Goal: Task Accomplishment & Management: Manage account settings

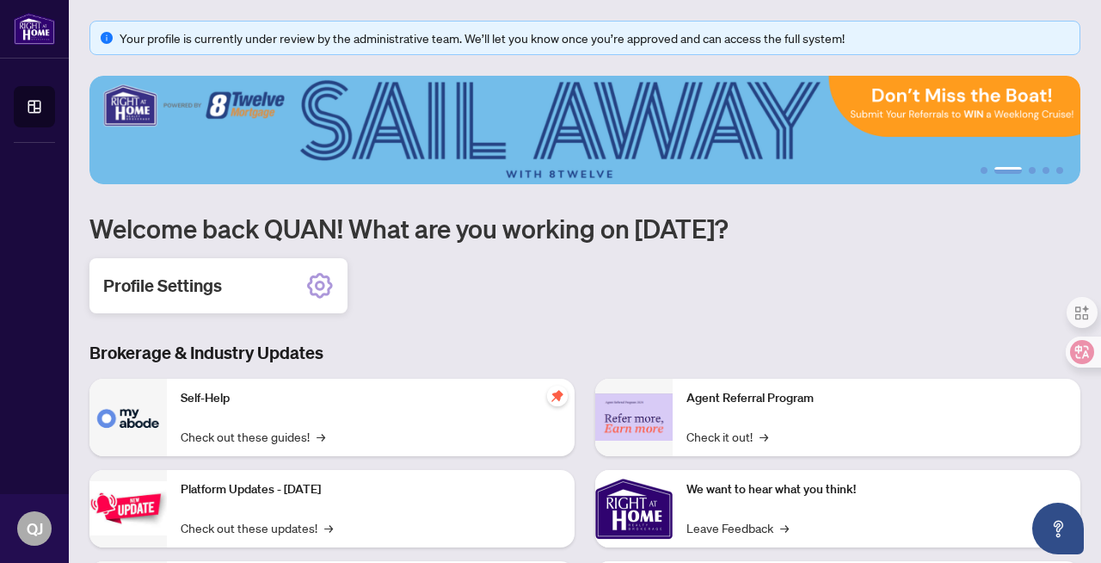
click at [204, 287] on h2 "Profile Settings" at bounding box center [162, 286] width 119 height 24
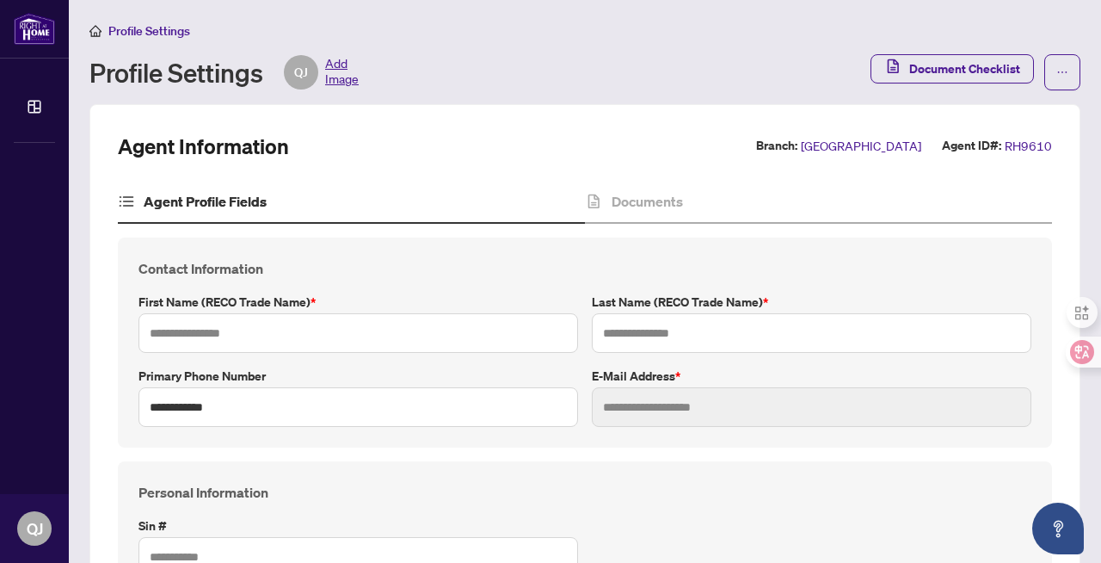
type input "****"
type input "*****"
type input "**********"
type input "*********"
type input "**********"
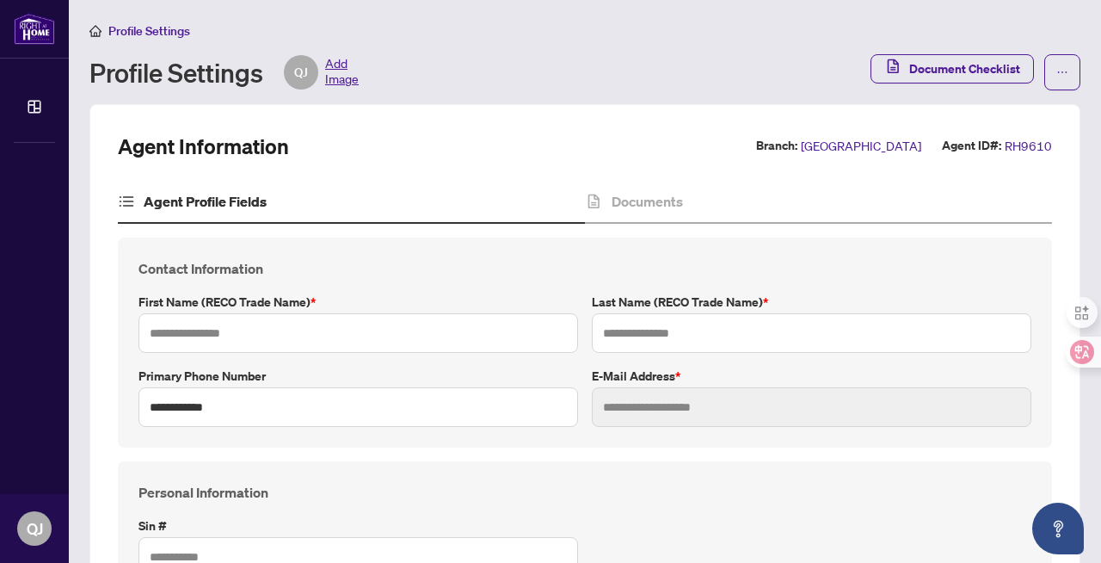
type input "*******"
type input "****"
type input "**********"
click at [669, 200] on h4 "Documents" at bounding box center [647, 201] width 71 height 21
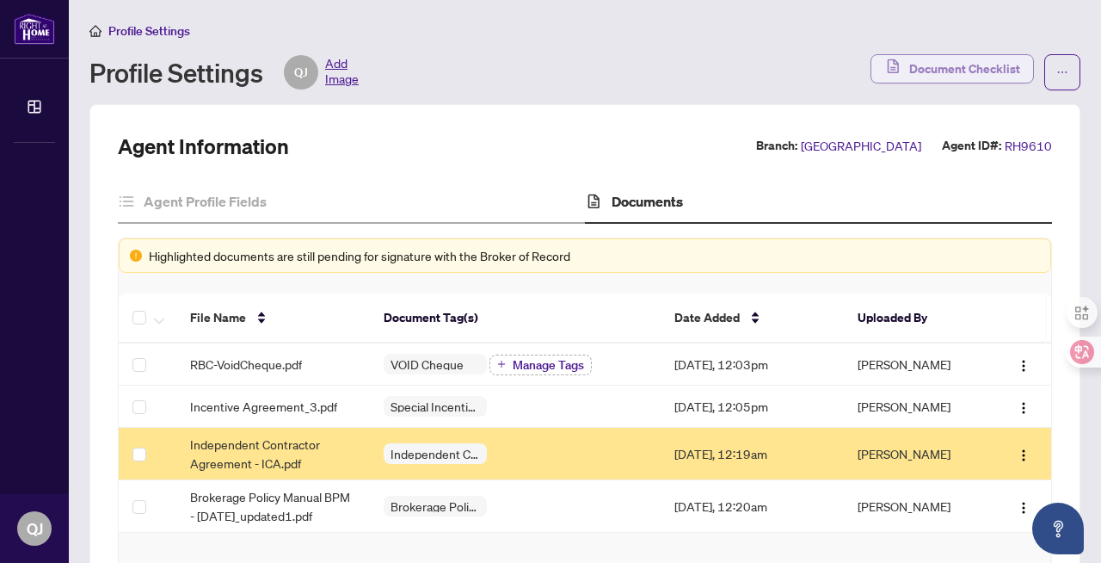
click at [931, 67] on span "Document Checklist" at bounding box center [964, 69] width 111 height 28
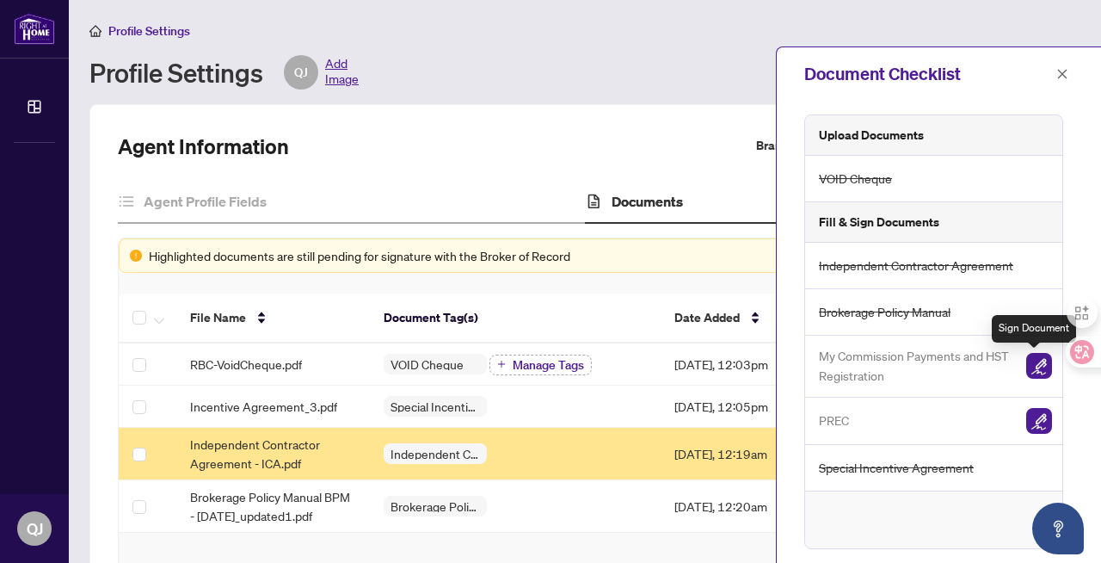
click at [1034, 361] on img "button" at bounding box center [1039, 366] width 26 height 26
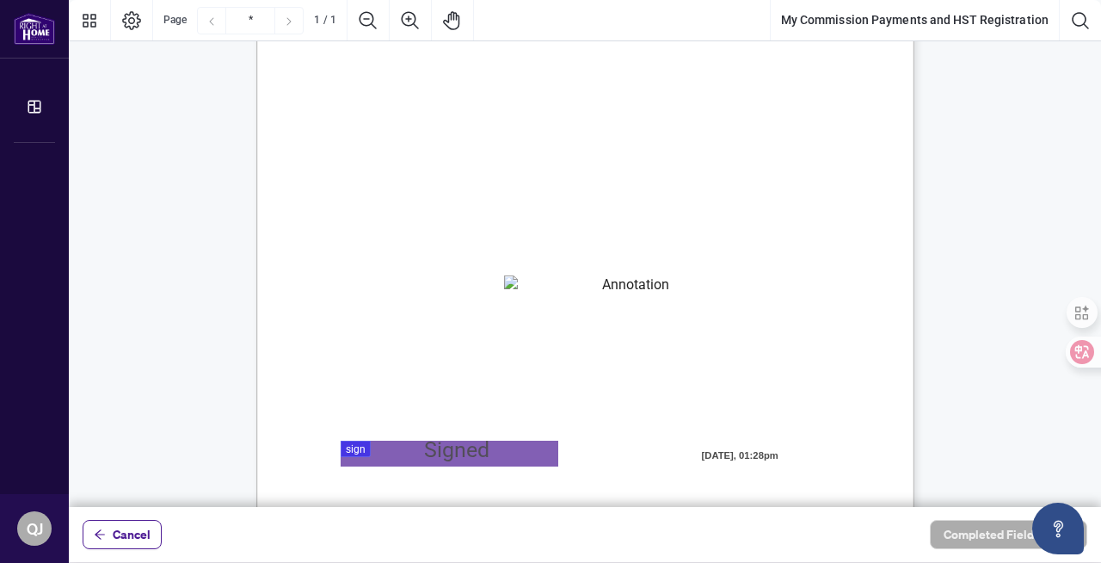
scroll to position [131, 0]
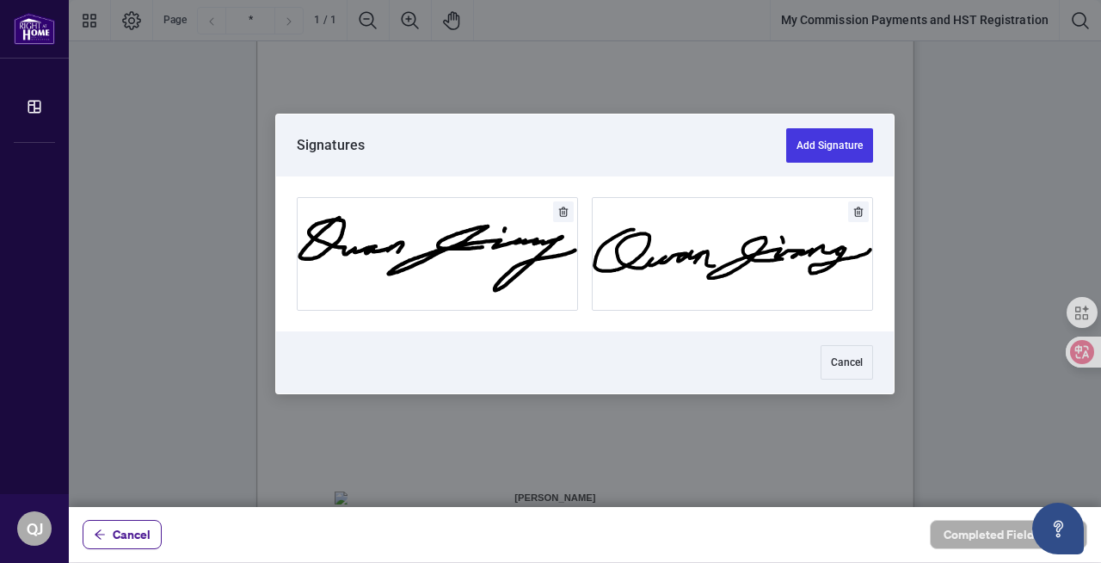
click at [361, 356] on div at bounding box center [585, 253] width 1032 height 507
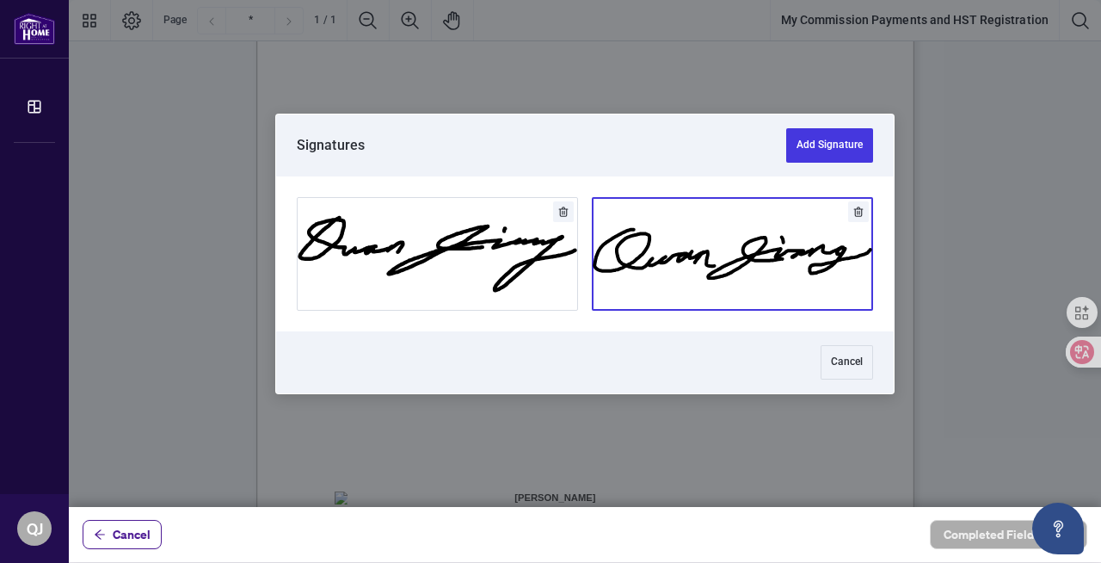
click at [740, 260] on button "Add Signature" at bounding box center [733, 254] width 280 height 112
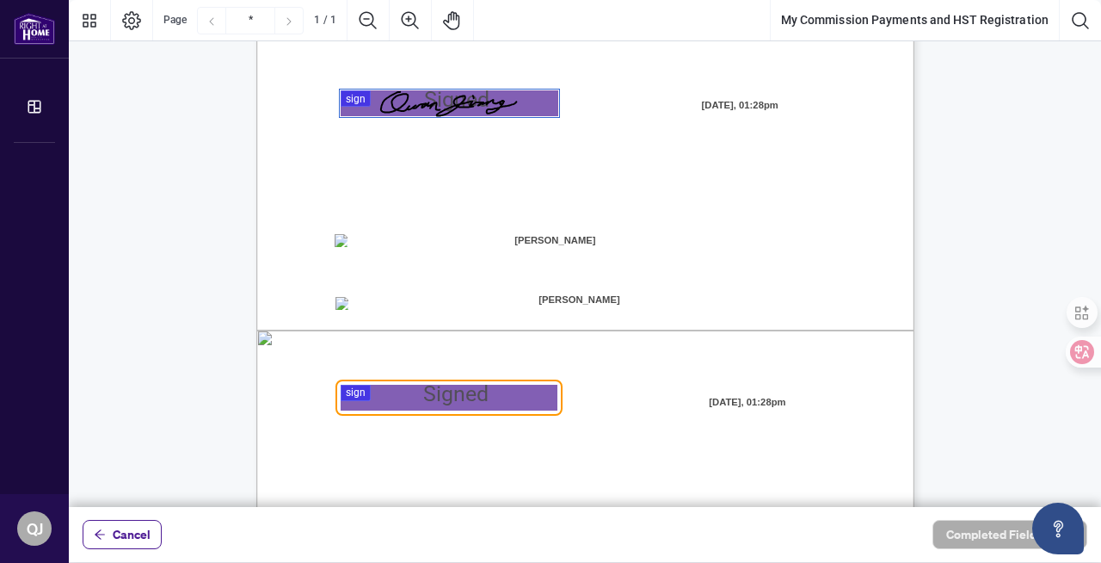
scroll to position [421, 0]
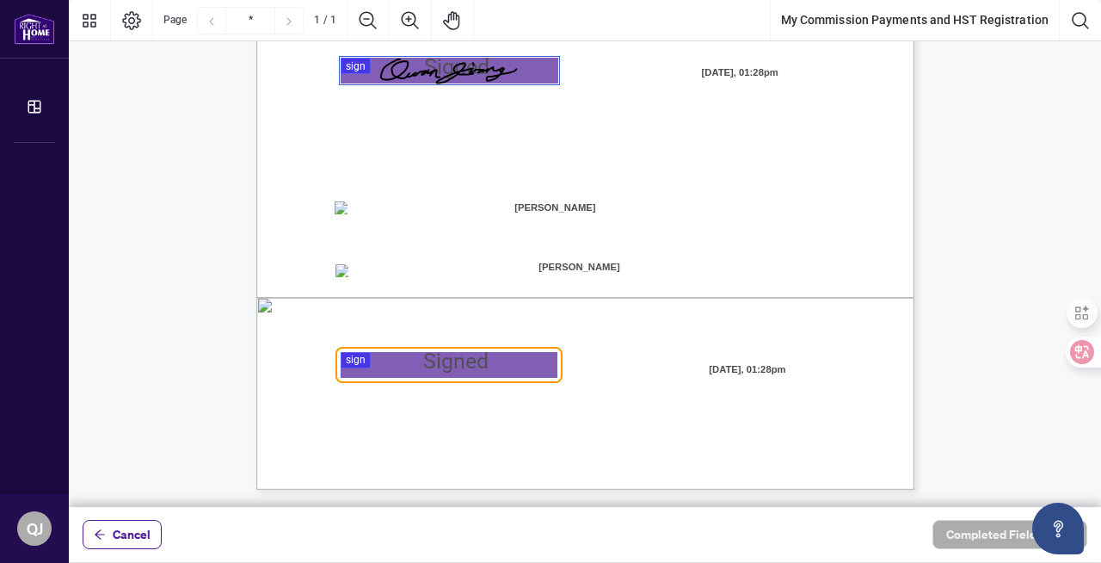
click at [354, 356] on div at bounding box center [585, 253] width 1032 height 507
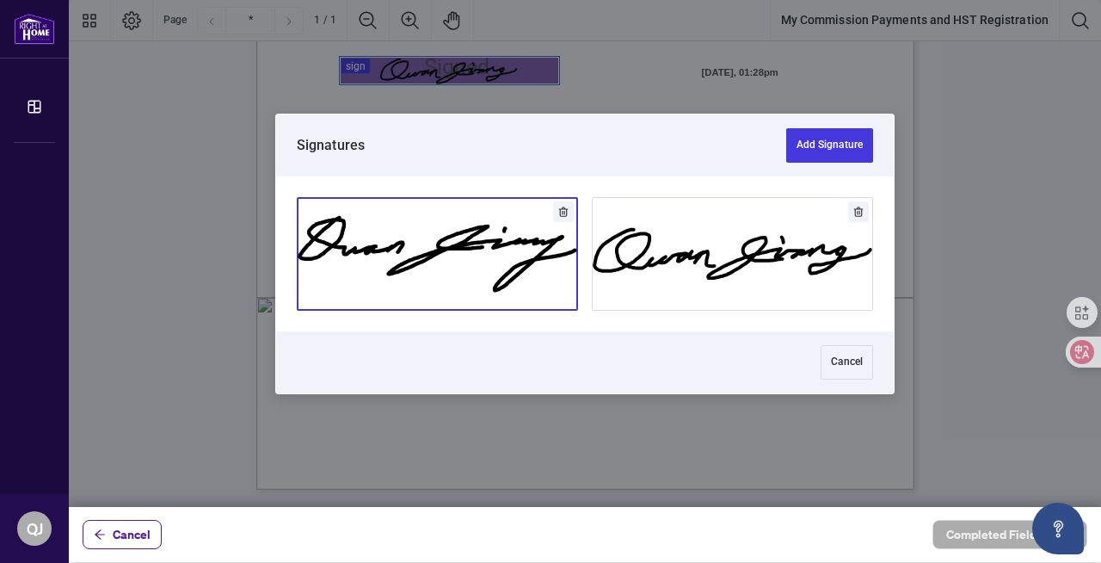
click at [491, 250] on button "Add Signature" at bounding box center [438, 254] width 280 height 112
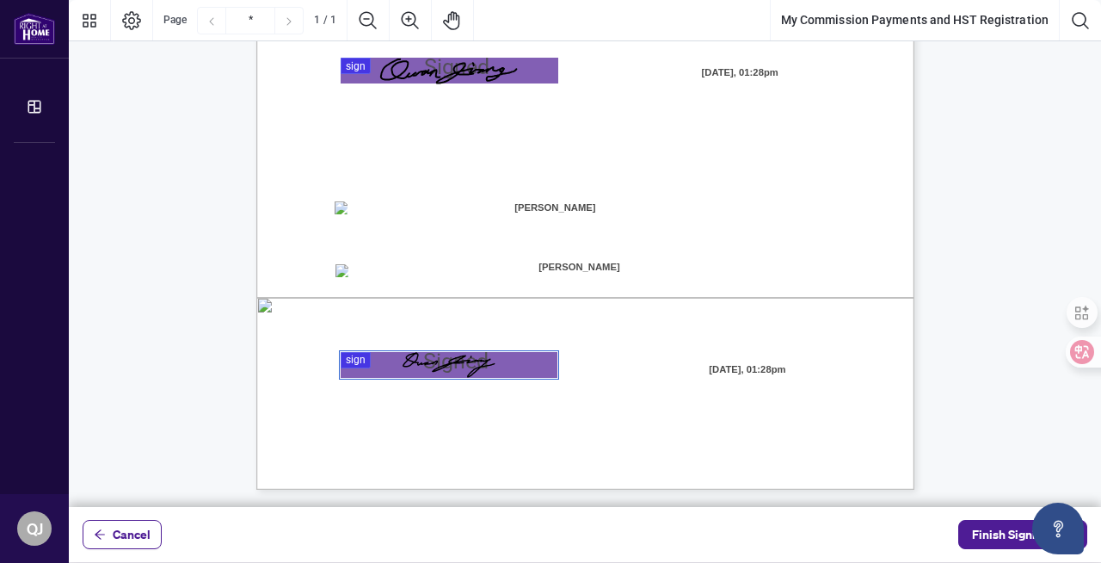
click at [478, 369] on div "Page 1" at bounding box center [449, 365] width 93 height 26
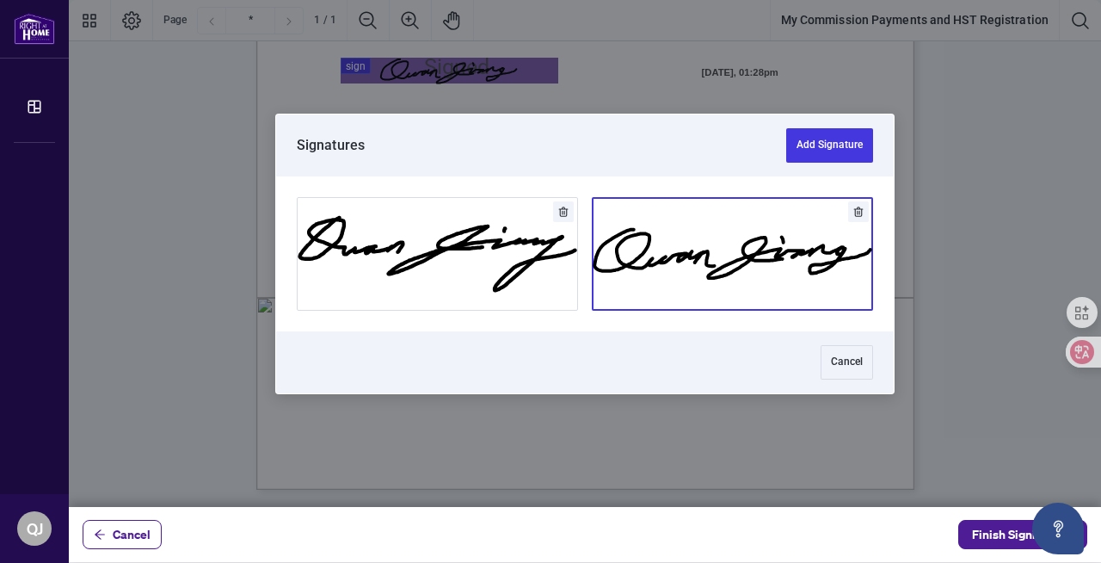
click at [644, 257] on button "Add Signature" at bounding box center [733, 254] width 280 height 112
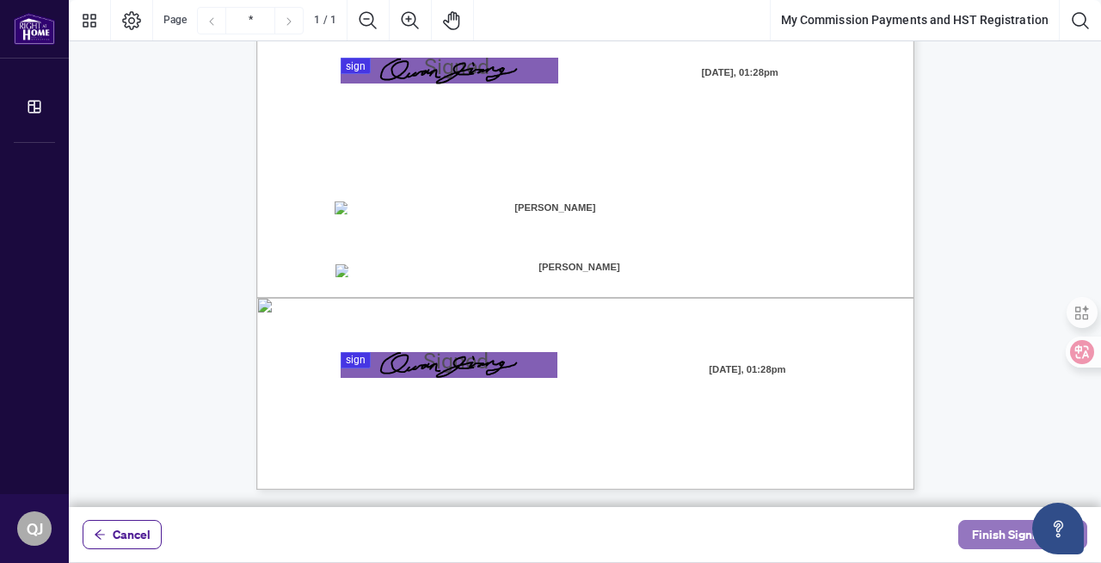
click at [1002, 534] on span "Finish Signing" at bounding box center [1010, 535] width 77 height 28
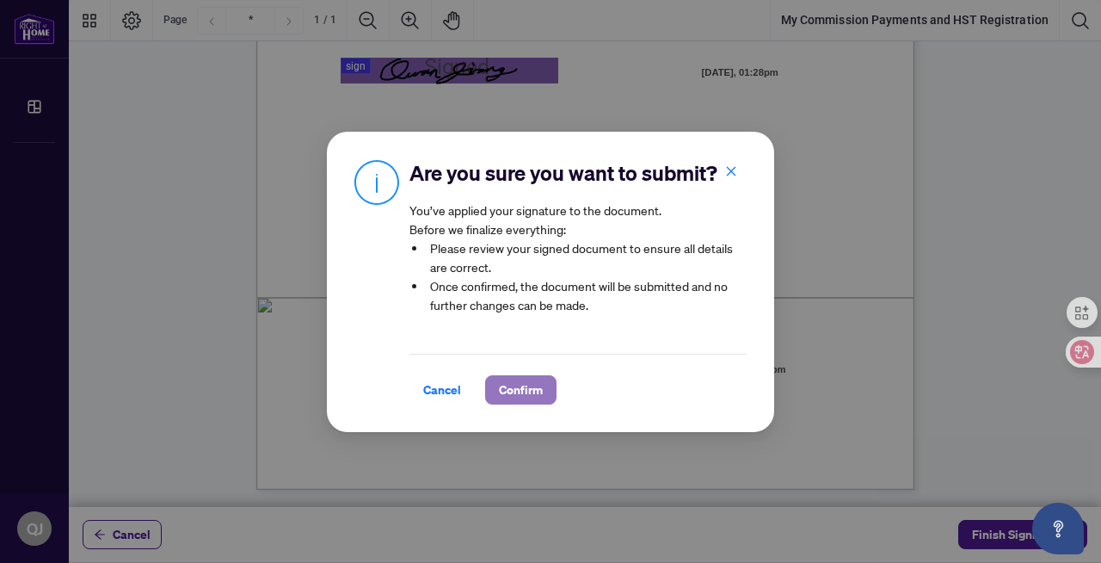
click at [525, 384] on span "Confirm" at bounding box center [521, 390] width 44 height 28
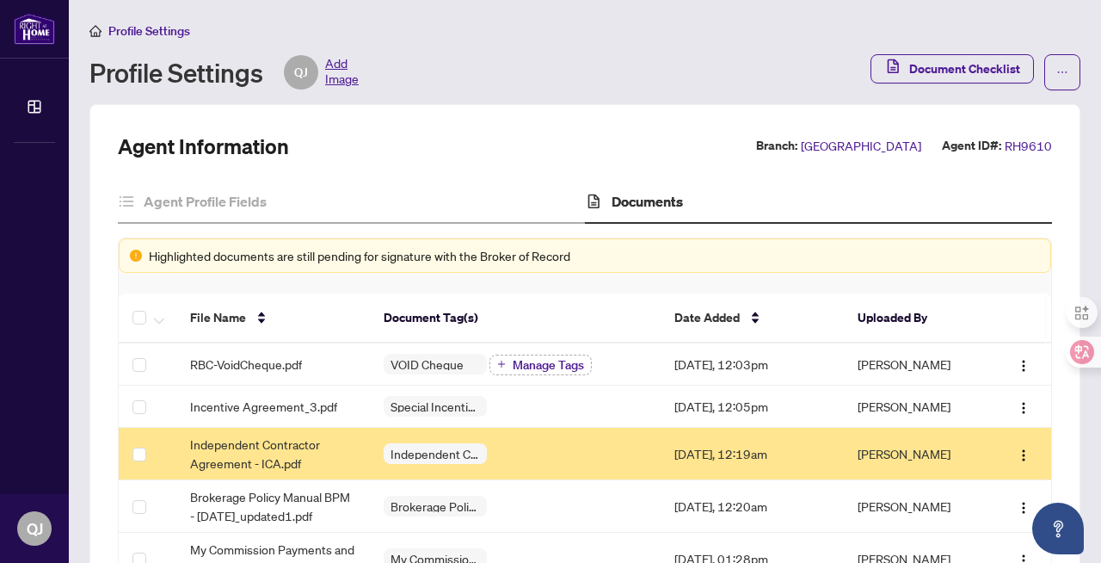
scroll to position [150, 0]
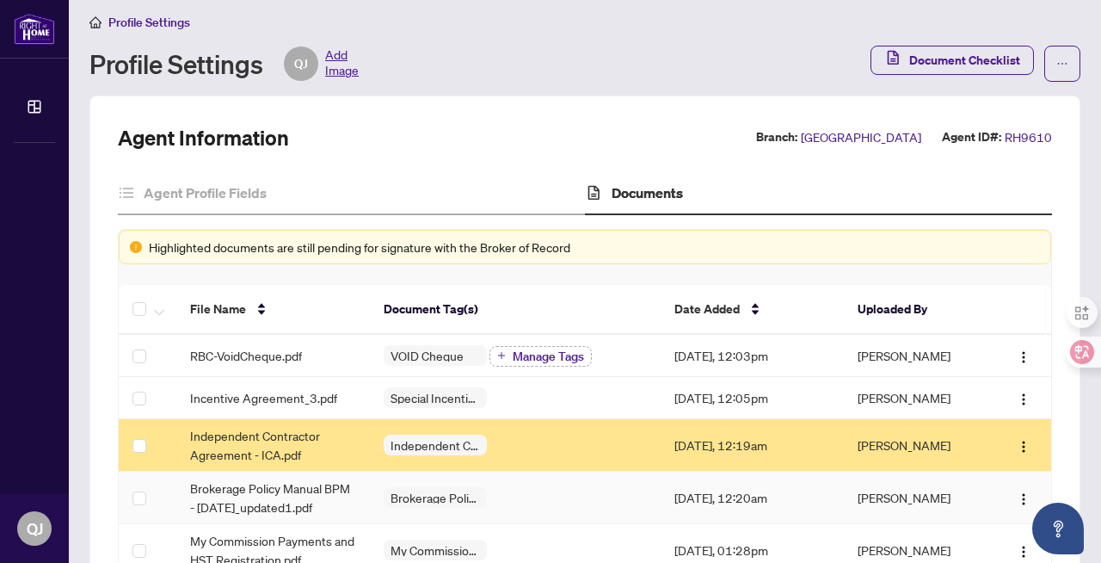
scroll to position [0, 0]
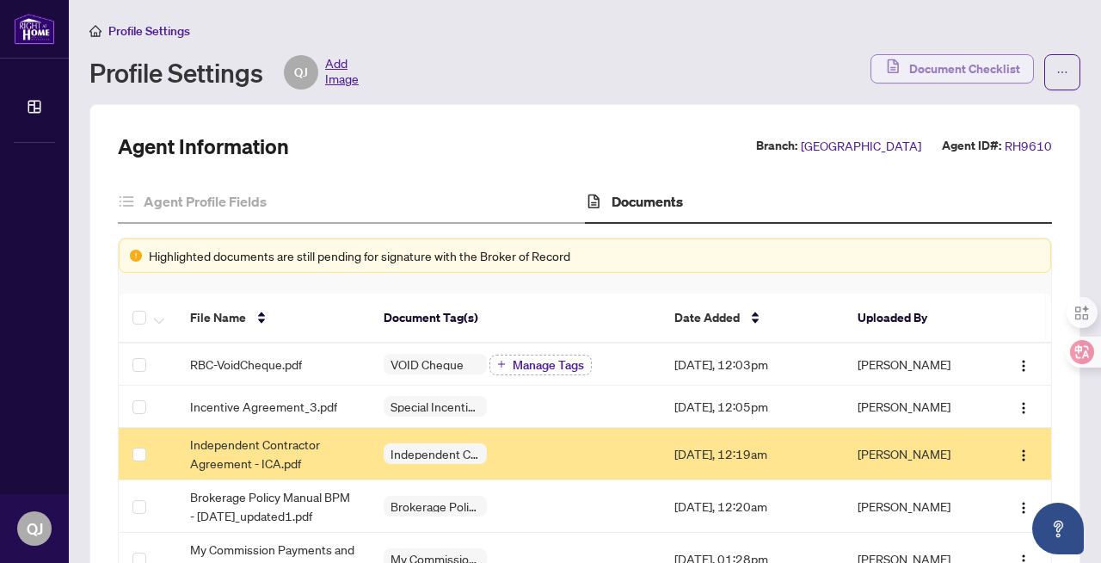
click at [969, 63] on span "Document Checklist" at bounding box center [964, 69] width 111 height 28
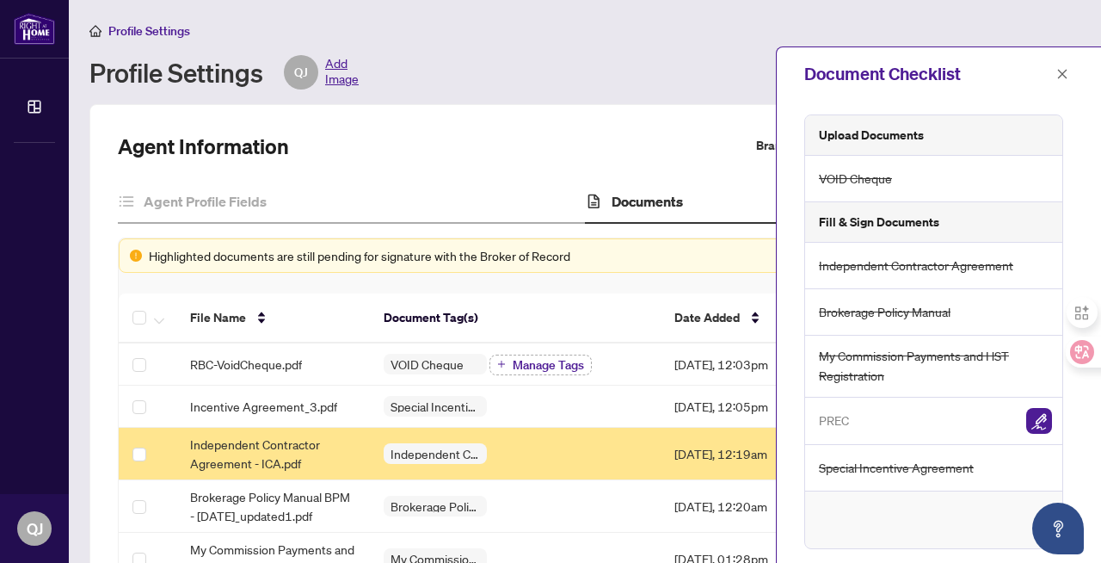
click at [669, 71] on div "Profile Settings QJ Add Image" at bounding box center [474, 72] width 771 height 34
click at [1062, 71] on icon "close" at bounding box center [1063, 74] width 12 height 12
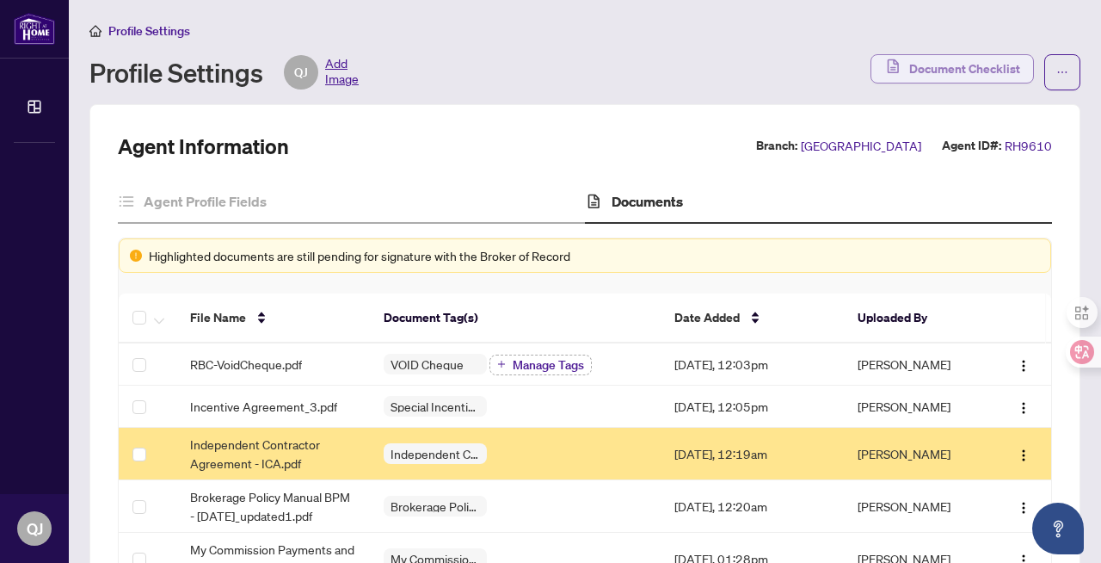
click at [932, 65] on span "Document Checklist" at bounding box center [964, 69] width 111 height 28
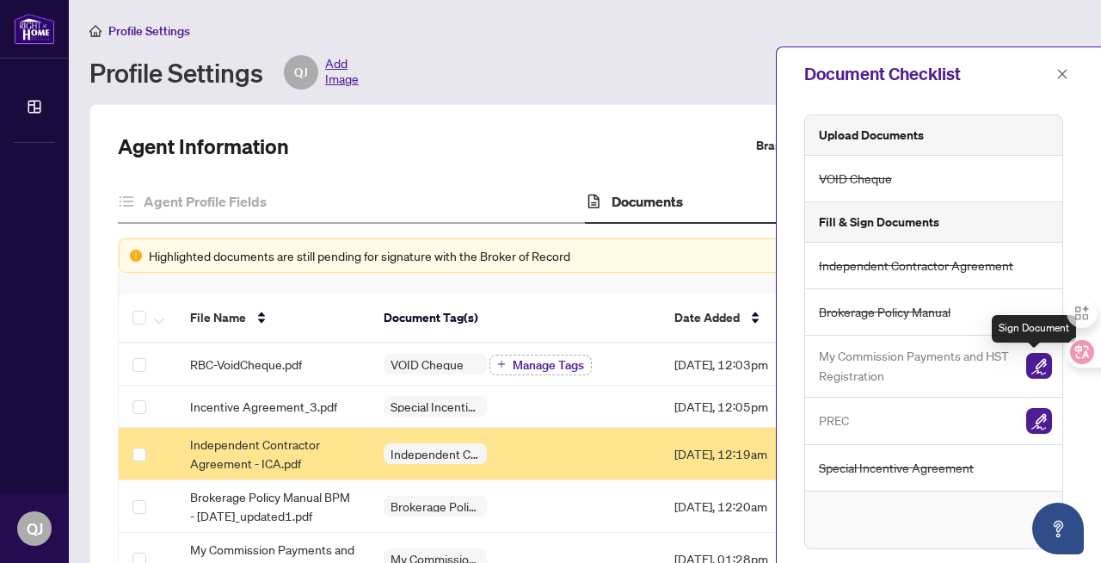
click at [1032, 365] on img "button" at bounding box center [1039, 366] width 26 height 26
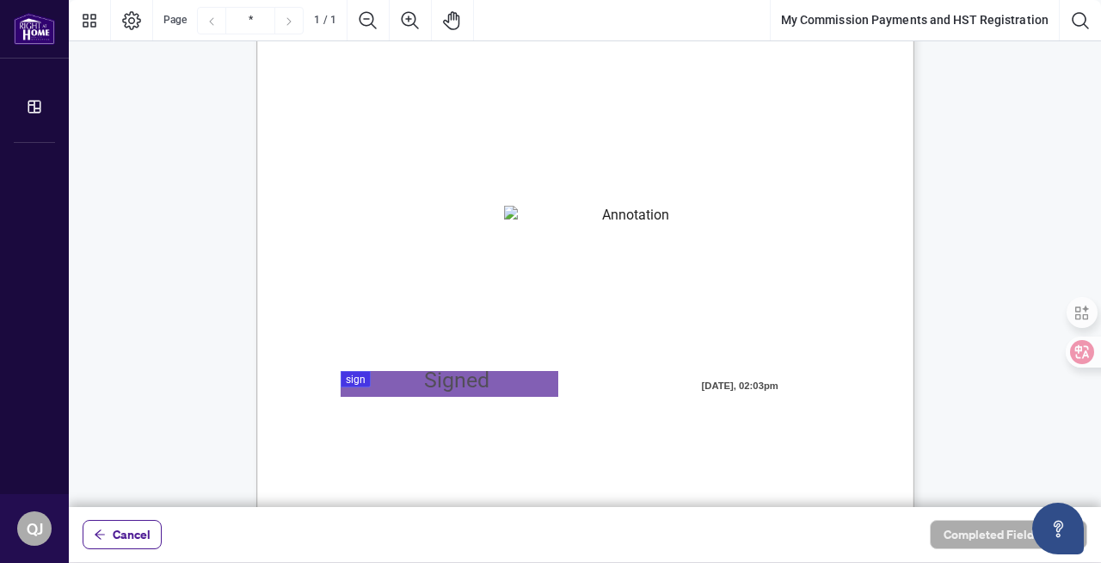
scroll to position [268, 0]
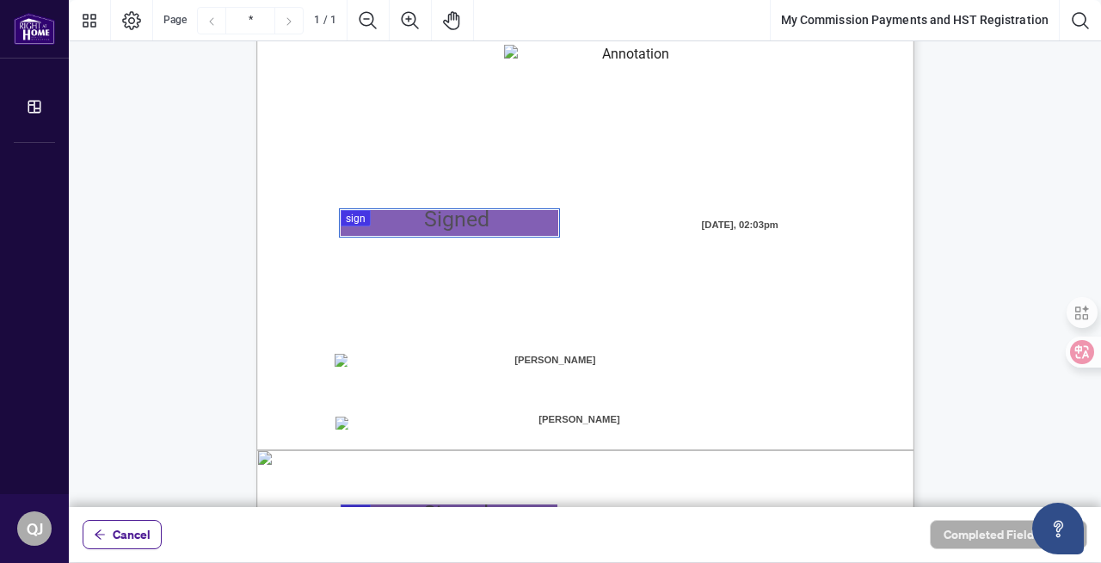
click at [359, 218] on div at bounding box center [585, 253] width 1032 height 507
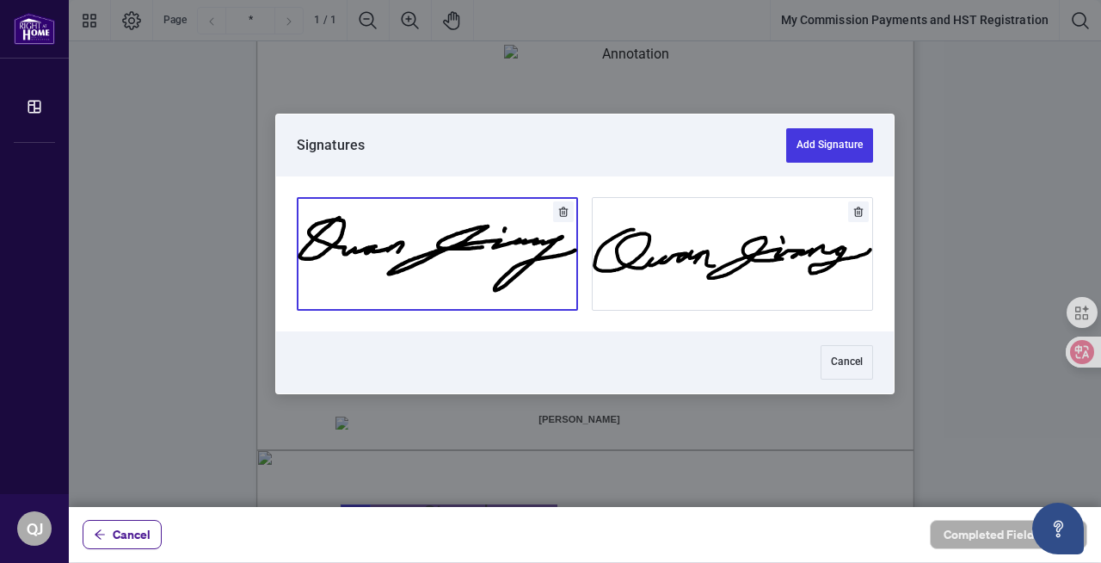
click at [480, 247] on button "Add Signature" at bounding box center [438, 254] width 280 height 112
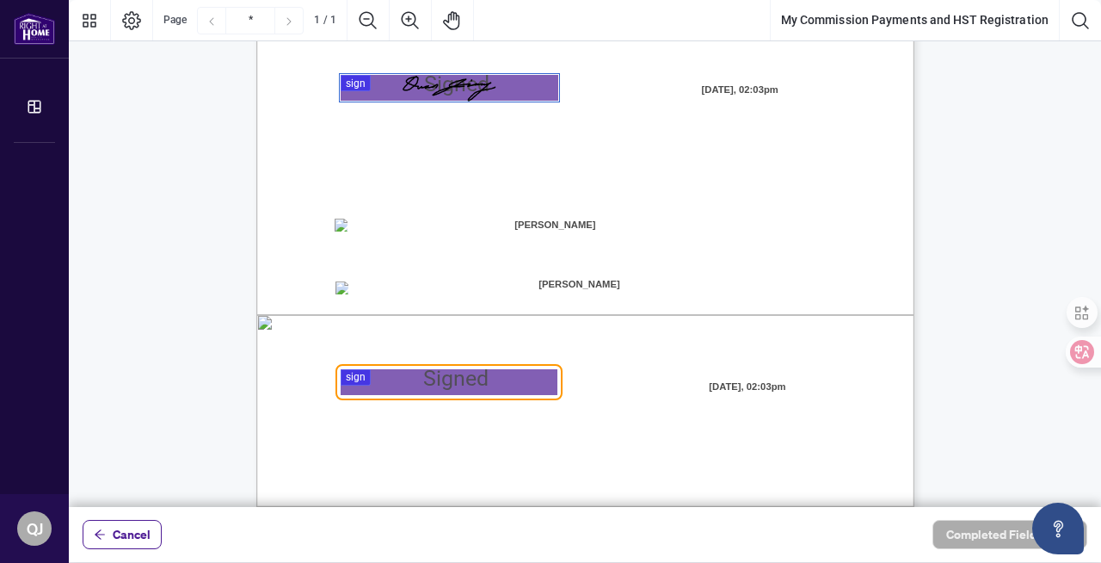
scroll to position [421, 0]
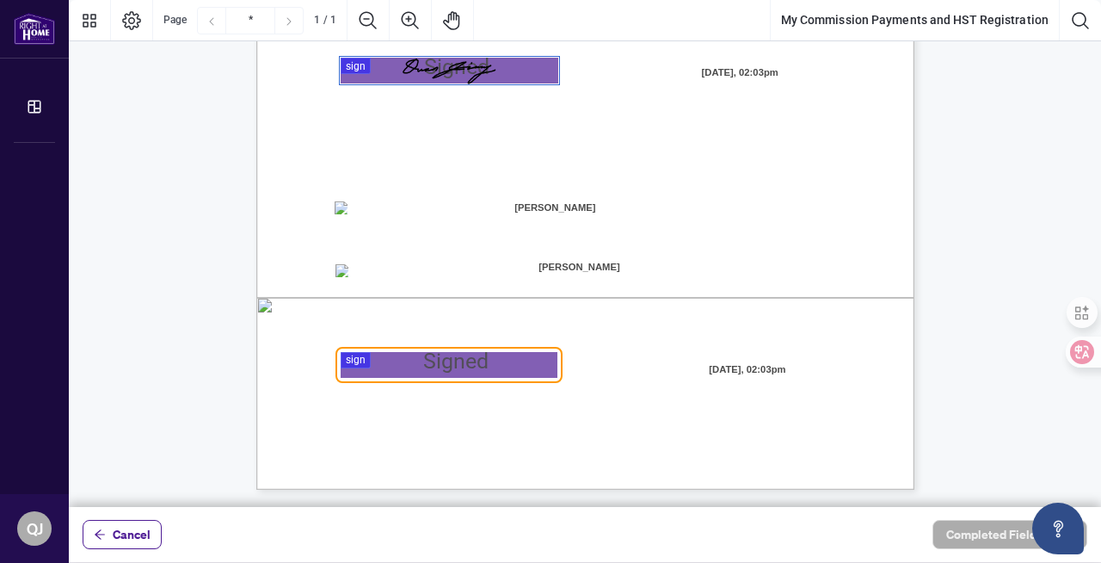
click at [359, 358] on div at bounding box center [585, 253] width 1032 height 507
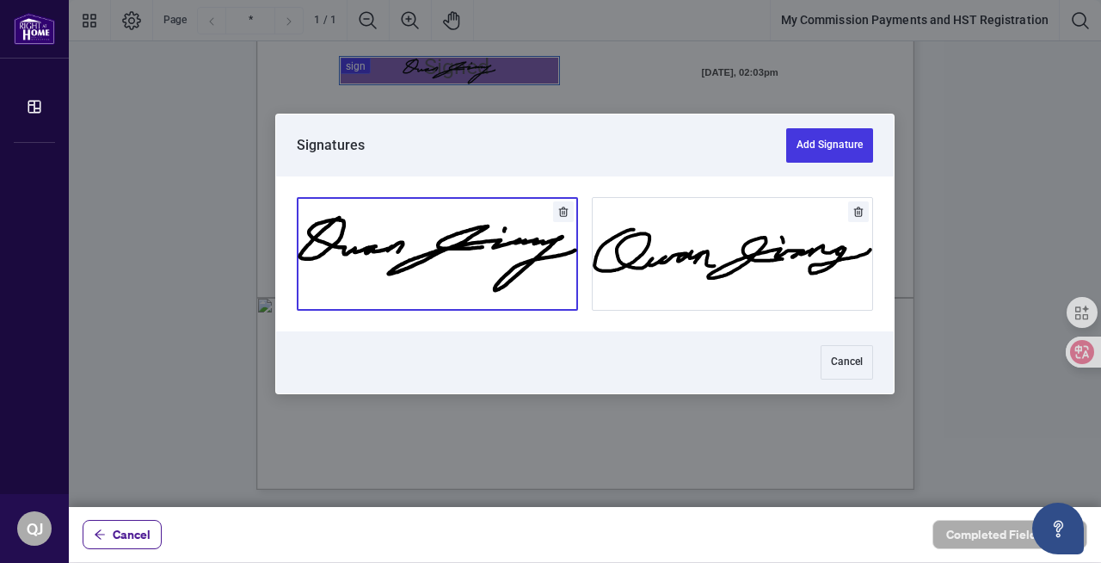
click at [458, 256] on button "Add Signature" at bounding box center [438, 254] width 280 height 112
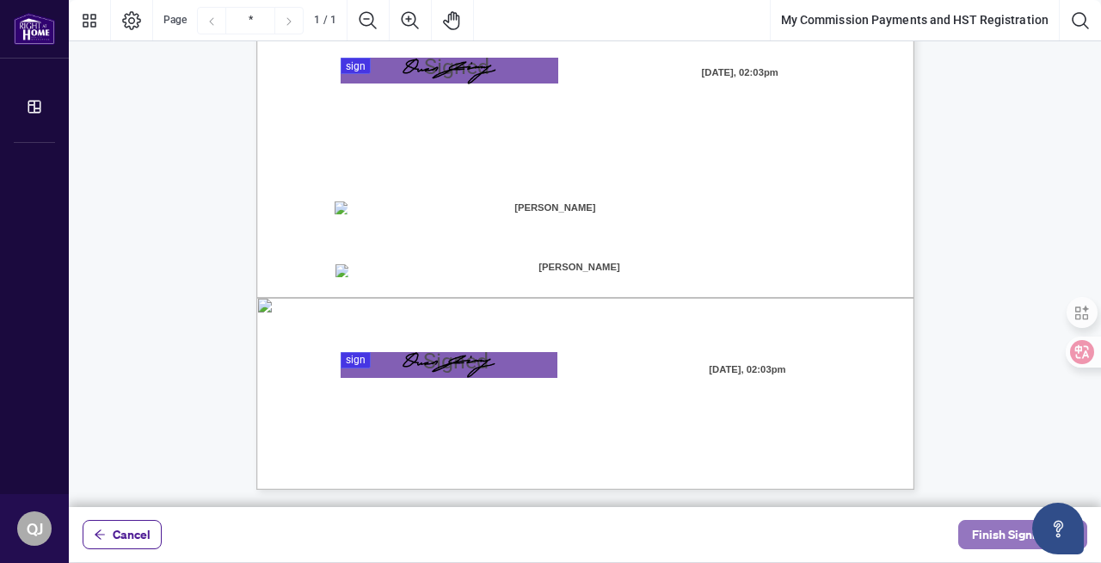
click at [998, 533] on span "Finish Signing" at bounding box center [1010, 535] width 77 height 28
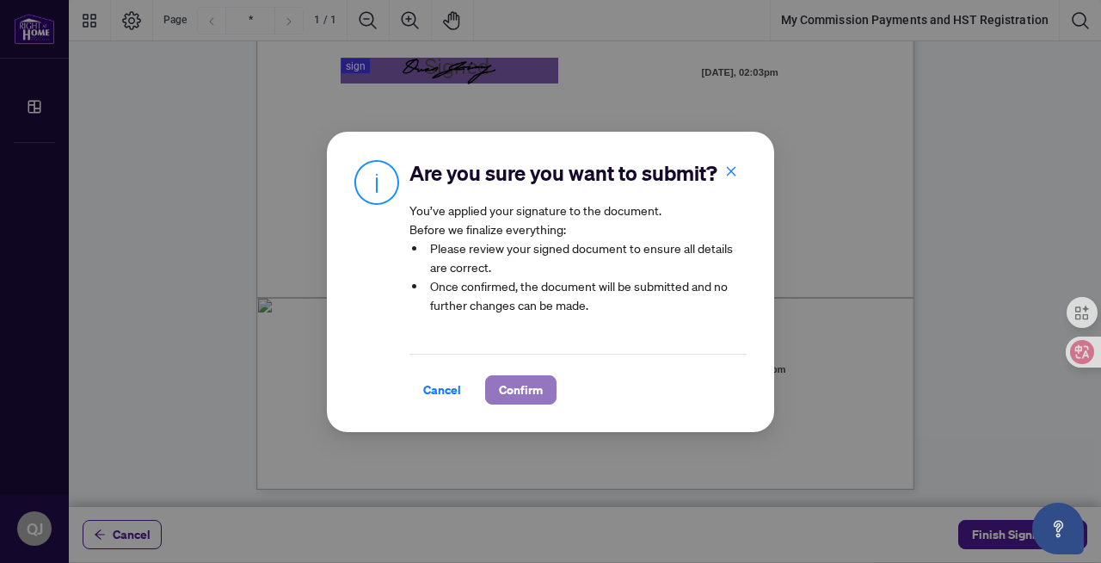
click at [503, 389] on span "Confirm" at bounding box center [521, 390] width 44 height 28
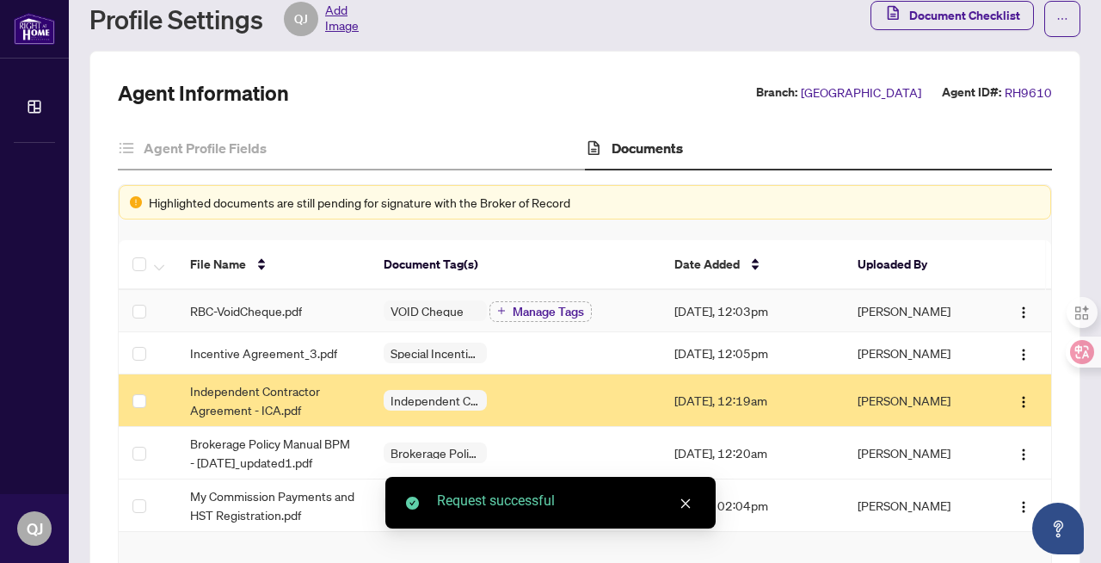
scroll to position [117, 0]
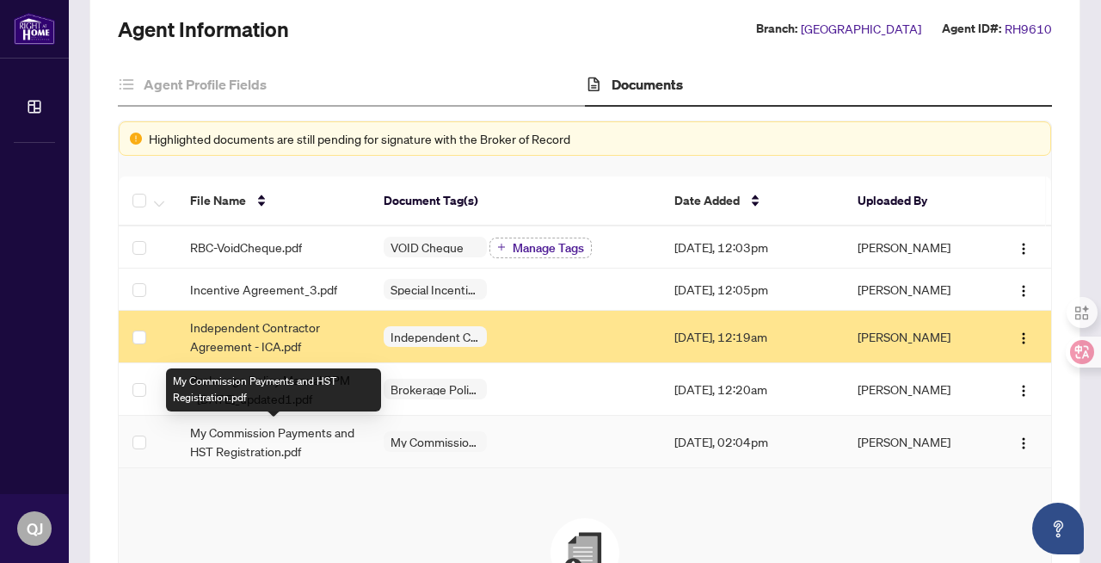
click at [332, 441] on span "My Commission Payments and HST Registration.pdf" at bounding box center [273, 441] width 166 height 38
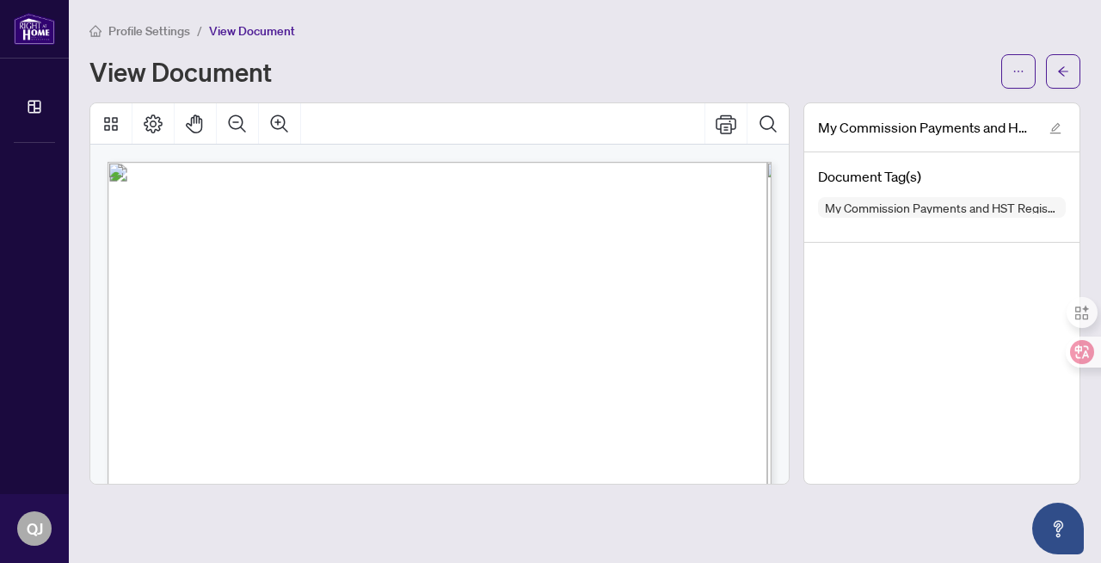
click at [905, 290] on div "My Commission Payments and HST Registration.pdf Document Tag(s) My Commission P…" at bounding box center [942, 293] width 277 height 382
click at [171, 28] on span "Profile Settings" at bounding box center [149, 30] width 82 height 15
